Goal: Task Accomplishment & Management: Use online tool/utility

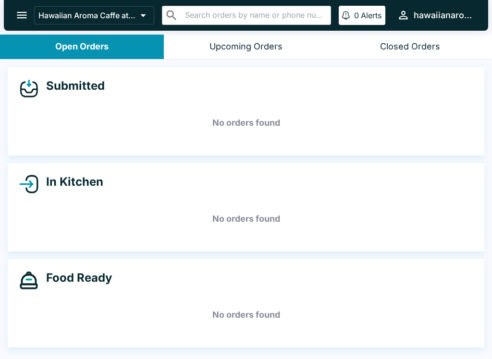
click at [264, 161] on div "Submitted No orders found In Kitchen No orders found Food Ready No orders found" at bounding box center [246, 211] width 492 height 302
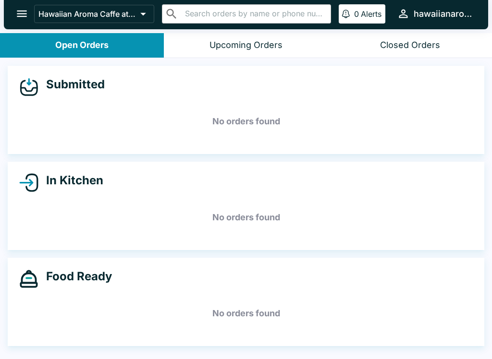
click at [249, 81] on div "Submitted" at bounding box center [246, 86] width 454 height 19
click at [183, 105] on h5 "No orders found" at bounding box center [246, 121] width 454 height 35
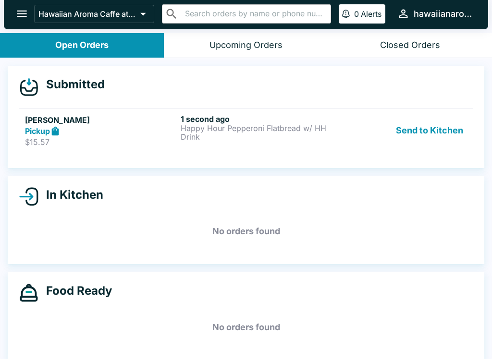
click at [297, 129] on p "Happy Hour Pepperoni Flatbread w/ HH Drink" at bounding box center [257, 132] width 152 height 17
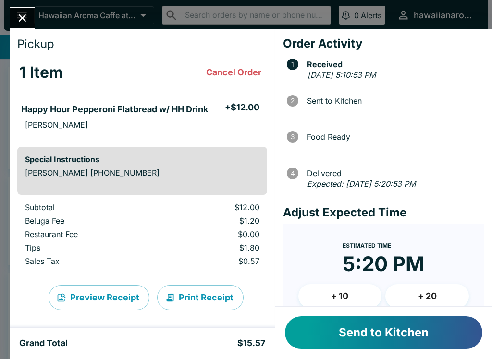
scroll to position [23, 0]
click at [205, 286] on button "Print Receipt" at bounding box center [200, 297] width 86 height 25
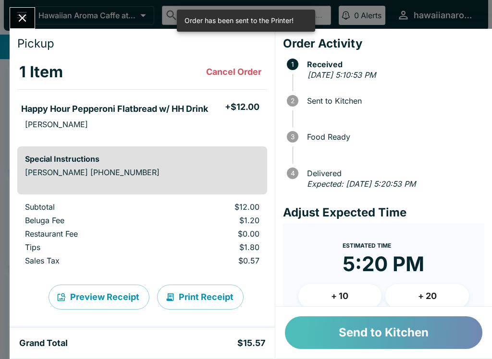
click at [408, 335] on button "Send to Kitchen" at bounding box center [383, 333] width 197 height 33
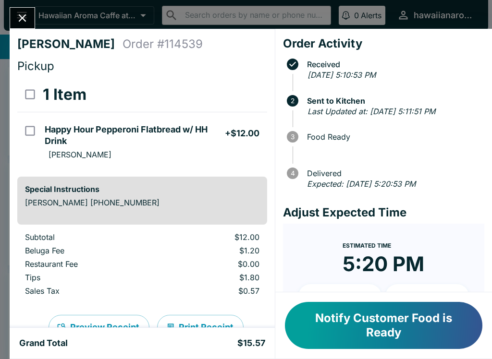
scroll to position [0, 0]
click at [32, 139] on input "orders table" at bounding box center [30, 131] width 22 height 22
checkbox input "true"
click at [41, 138] on input "orders table" at bounding box center [30, 131] width 22 height 22
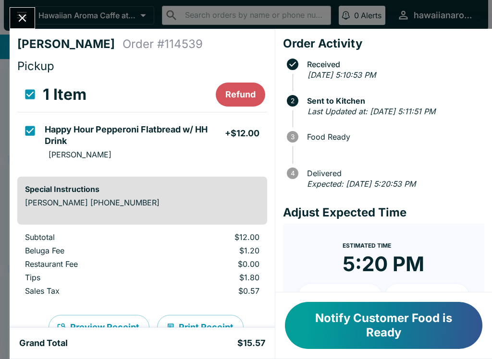
checkbox input "false"
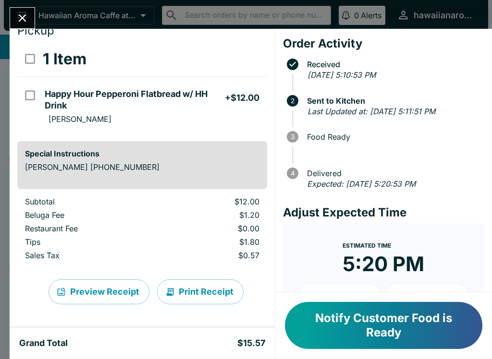
scroll to position [36, 0]
click at [351, 348] on button "Notify Customer Food is Ready" at bounding box center [383, 325] width 197 height 47
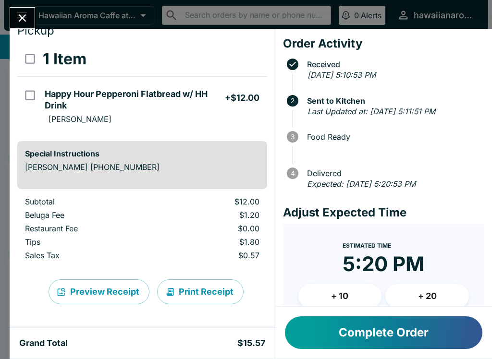
click at [347, 332] on button "Complete Order" at bounding box center [383, 333] width 197 height 33
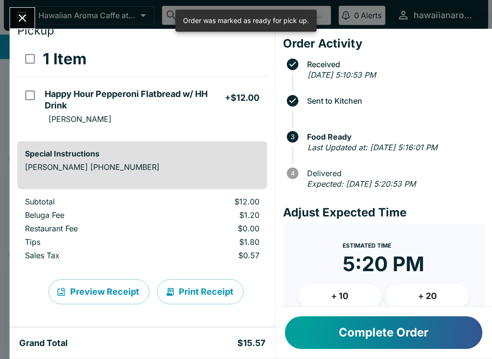
click at [455, 328] on button "Complete Order" at bounding box center [383, 333] width 197 height 33
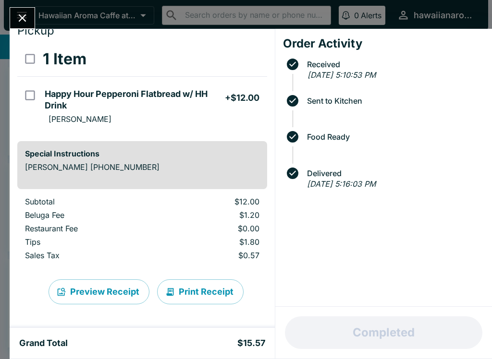
click at [29, 15] on icon "Close" at bounding box center [22, 18] width 13 height 13
